Goal: Find specific page/section: Find specific page/section

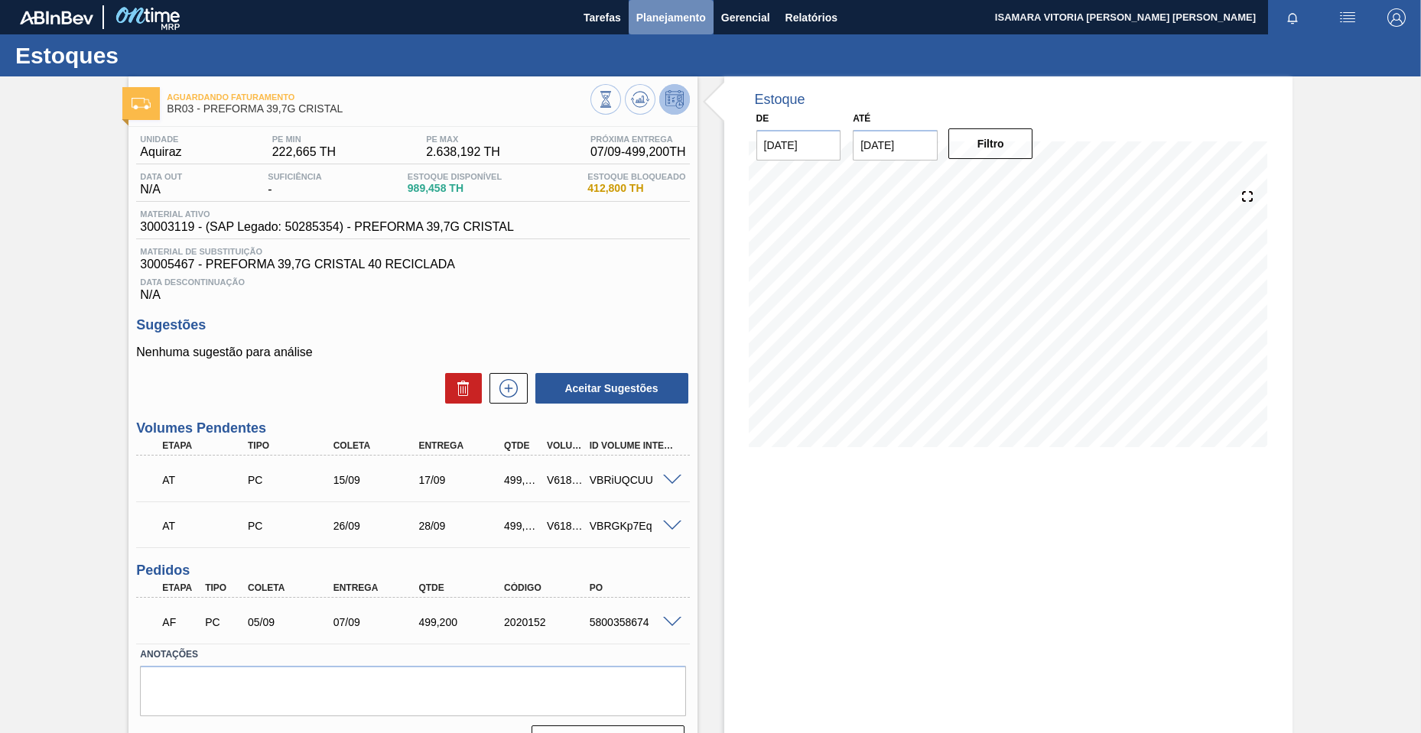
click at [688, 18] on span "Planejamento" at bounding box center [671, 17] width 70 height 18
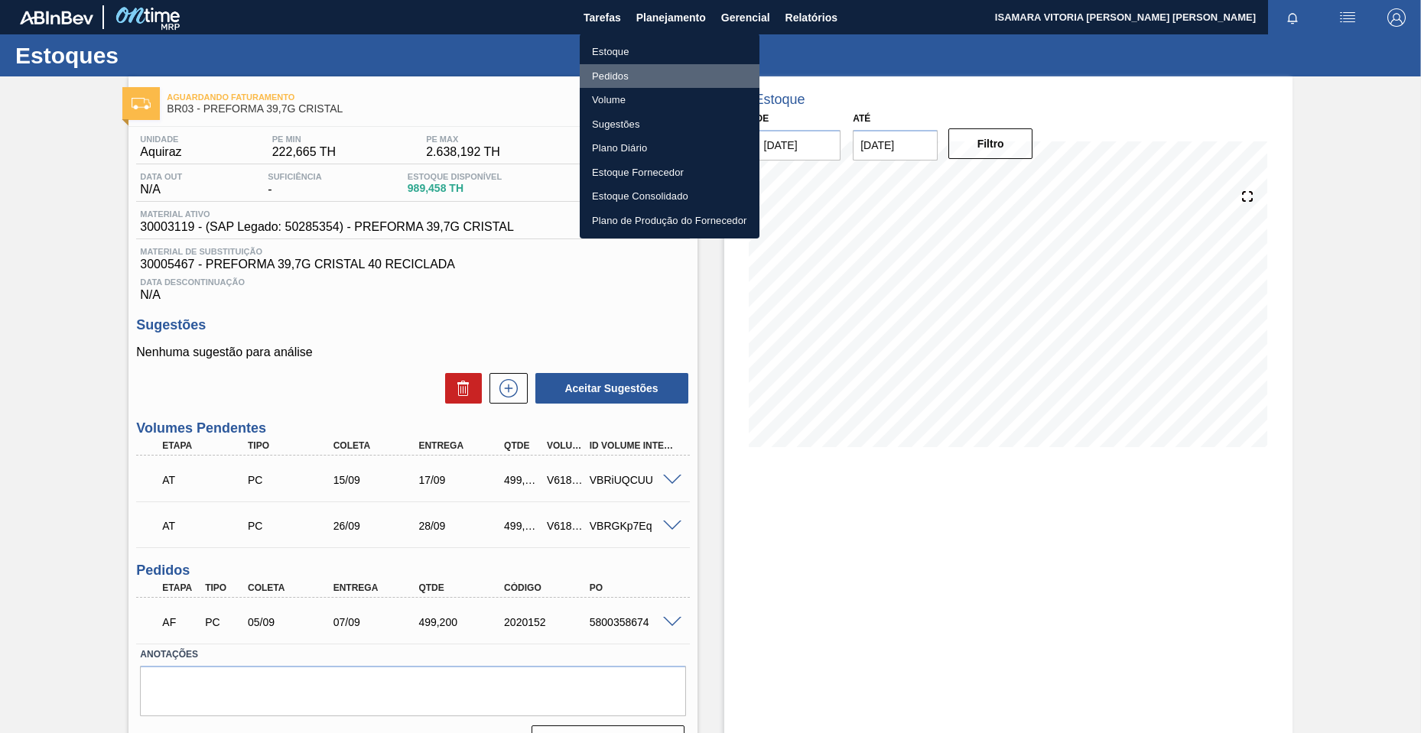
click at [606, 74] on li "Pedidos" at bounding box center [670, 76] width 180 height 24
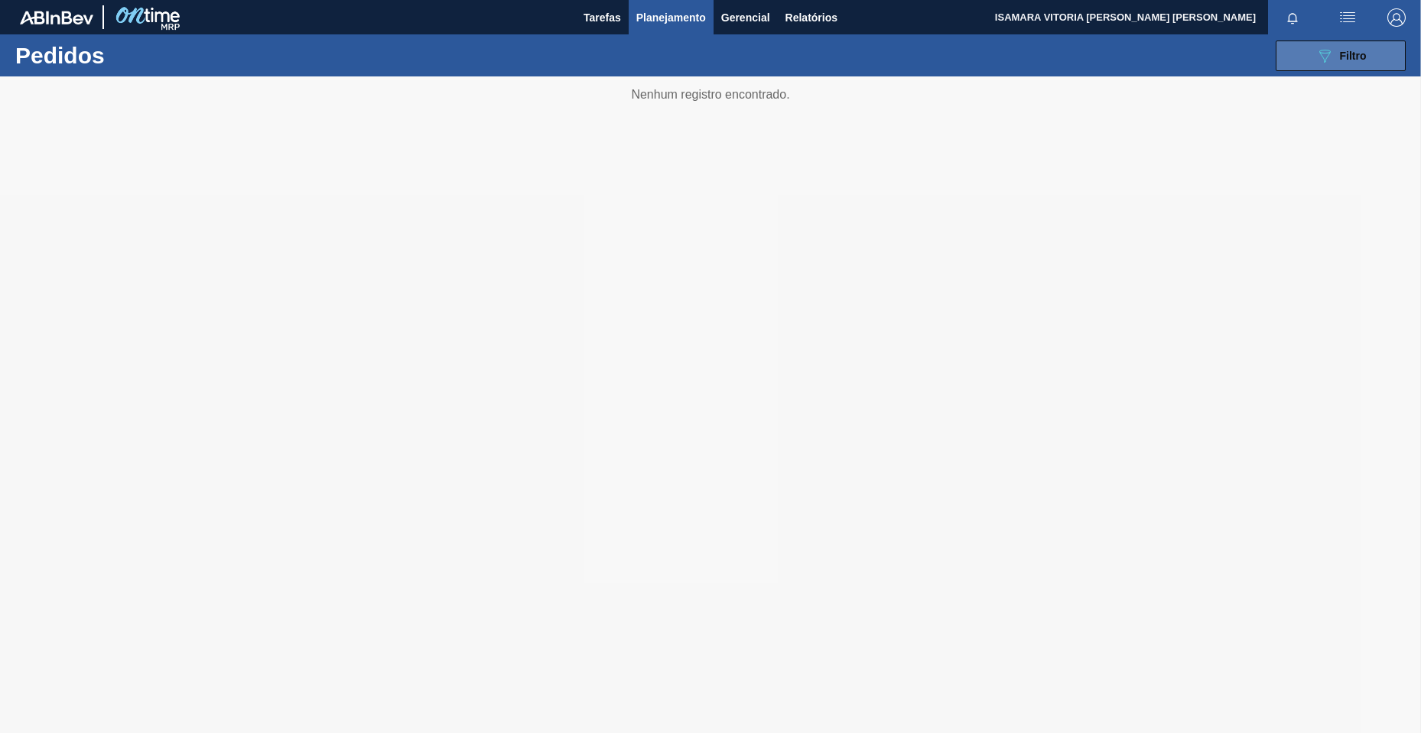
click at [1356, 62] on div "089F7B8B-B2A5-4AFE-B5C0-19BA573D28AC Filtro" at bounding box center [1340, 56] width 51 height 18
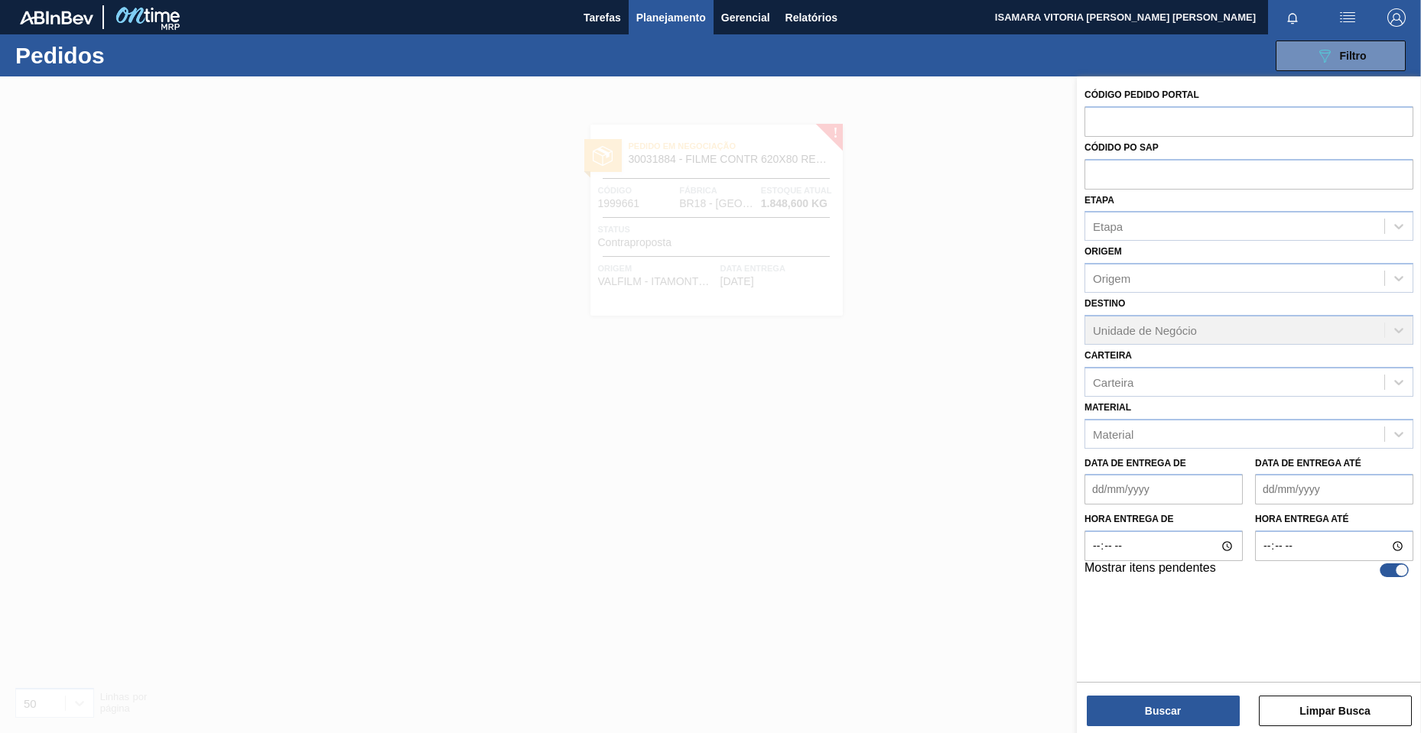
click at [951, 476] on div at bounding box center [710, 442] width 1421 height 733
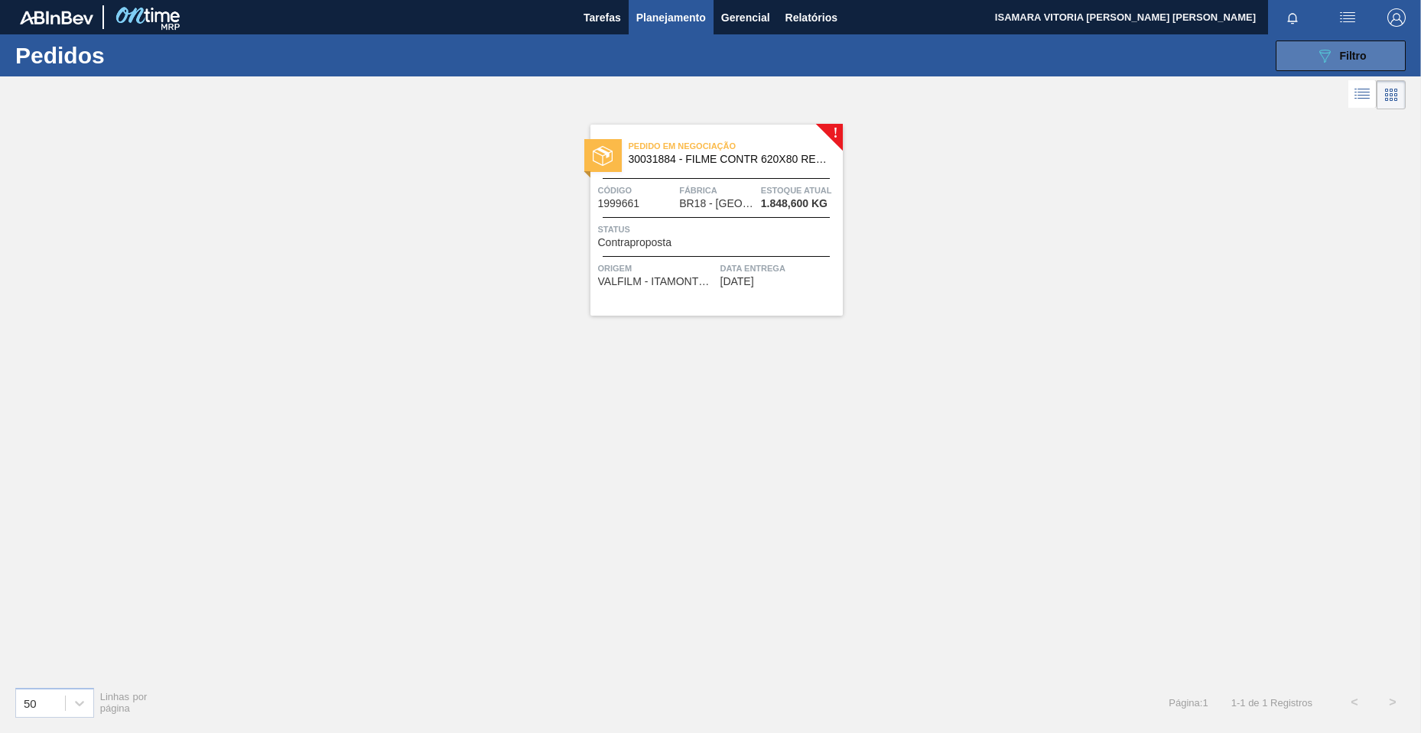
click at [1329, 59] on icon "089F7B8B-B2A5-4AFE-B5C0-19BA573D28AC" at bounding box center [1324, 56] width 18 height 18
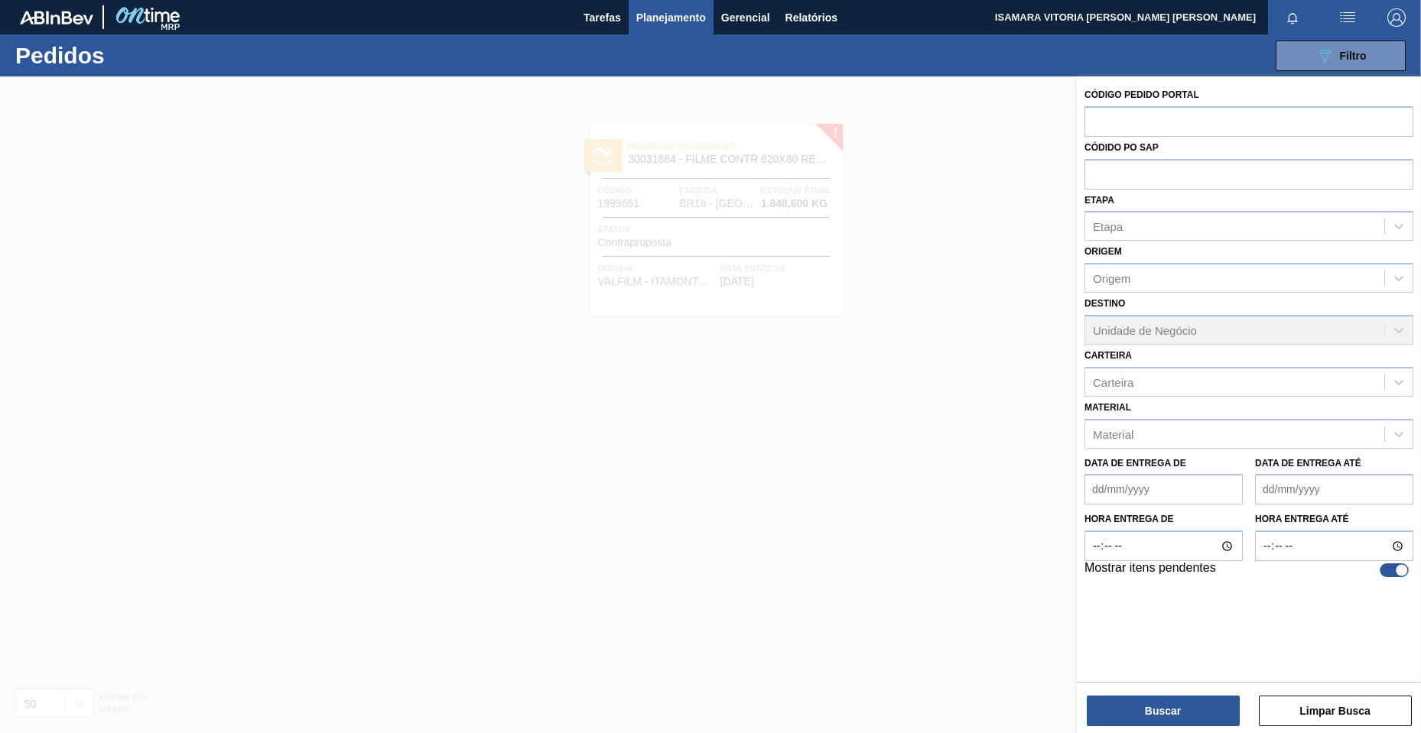
click at [978, 419] on div at bounding box center [710, 442] width 1421 height 733
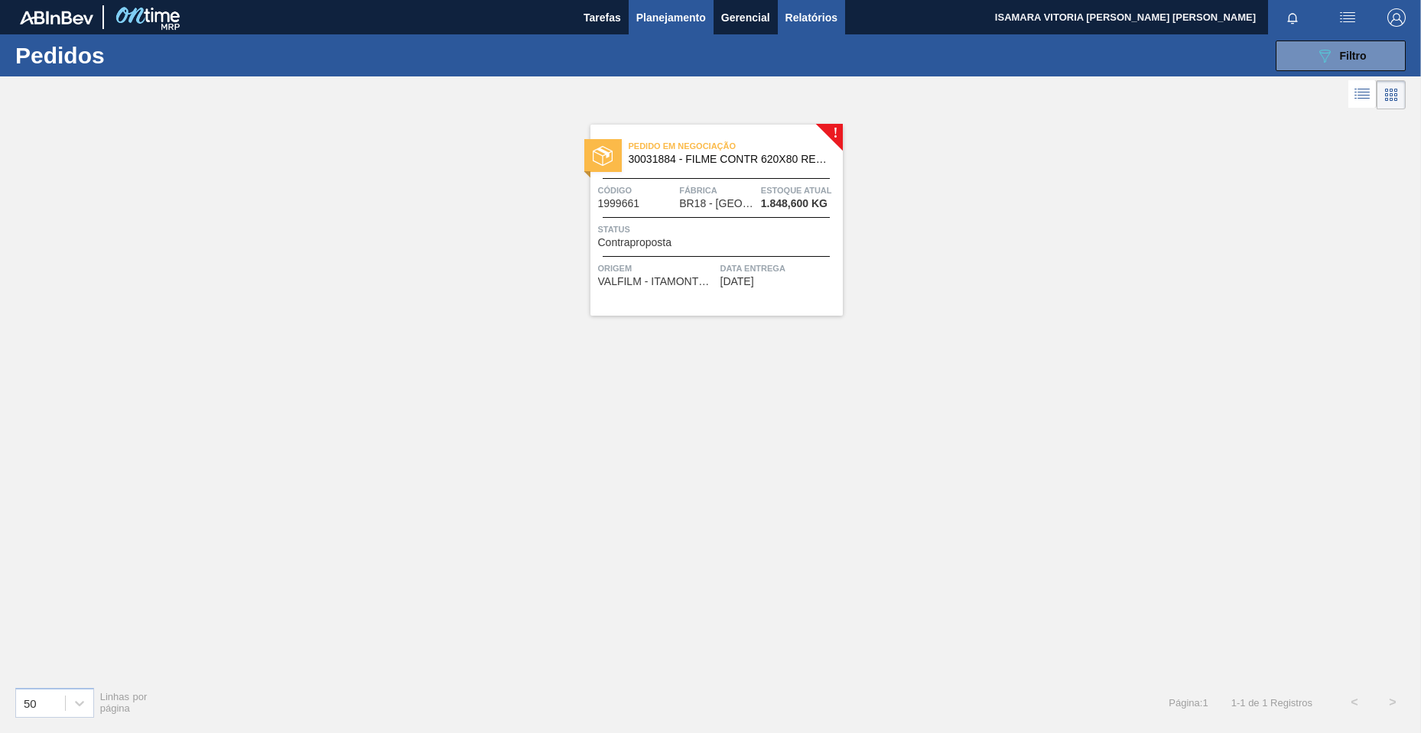
click at [818, 19] on span "Relatórios" at bounding box center [811, 17] width 52 height 18
